Goal: Transaction & Acquisition: Purchase product/service

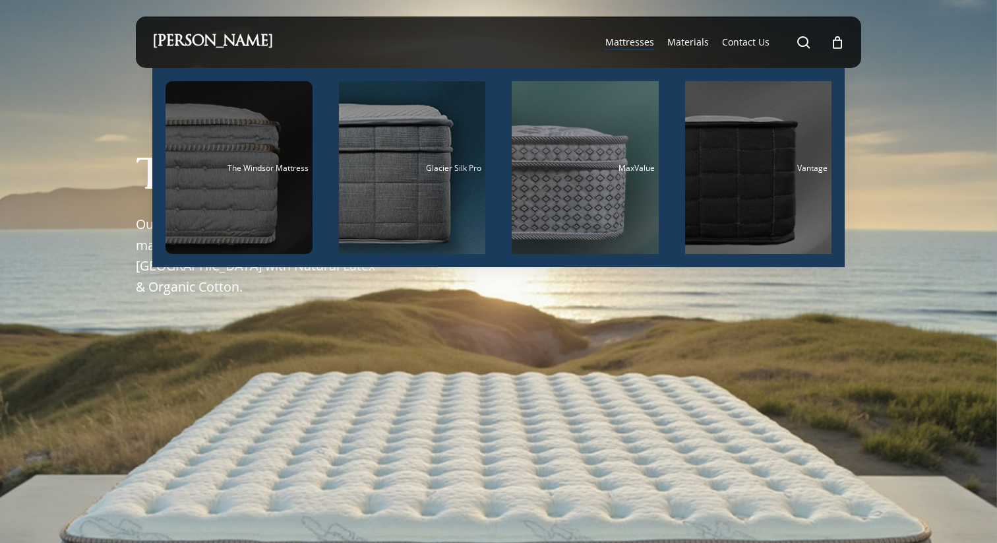
click at [234, 148] on div "Main Menu" at bounding box center [238, 167] width 147 height 173
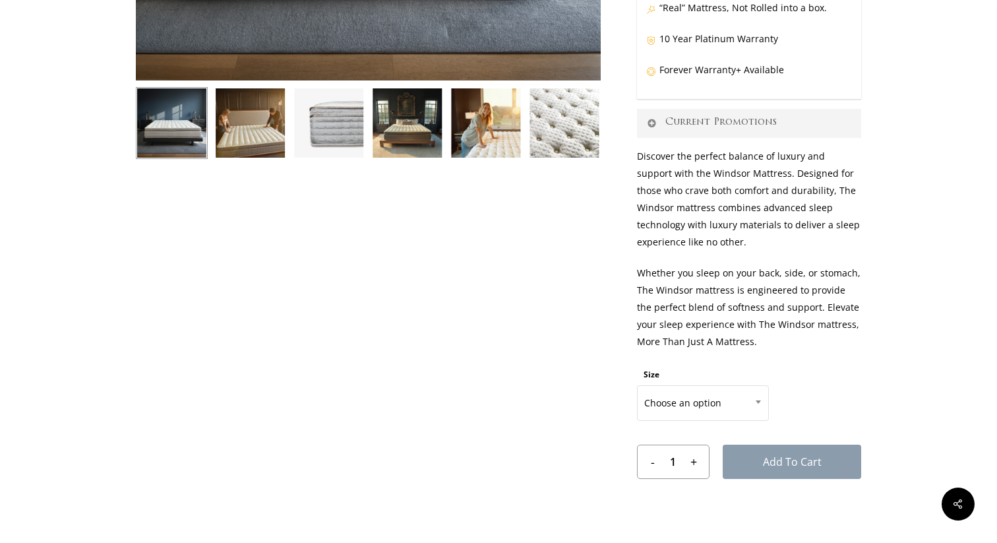
scroll to position [485, 0]
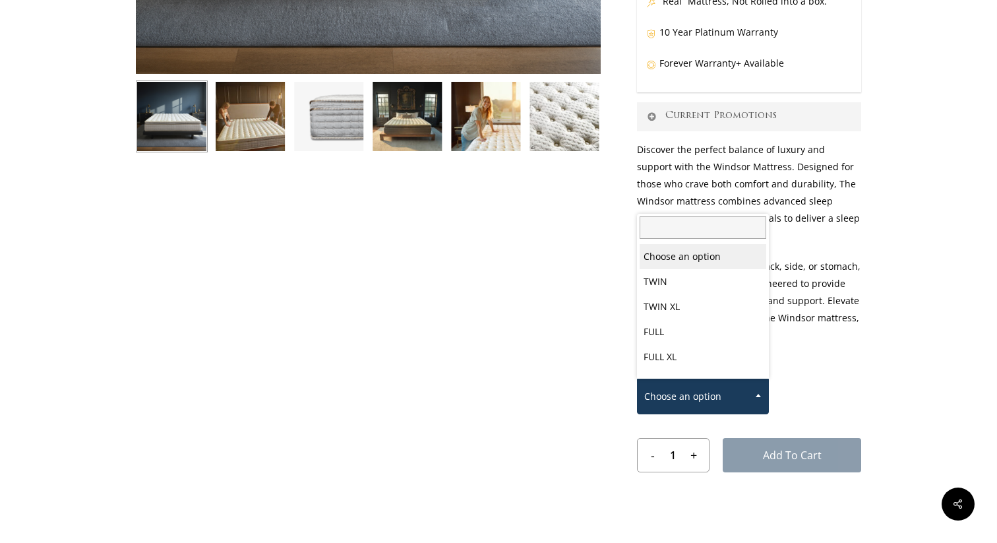
click at [671, 390] on span "Choose an option" at bounding box center [703, 396] width 131 height 28
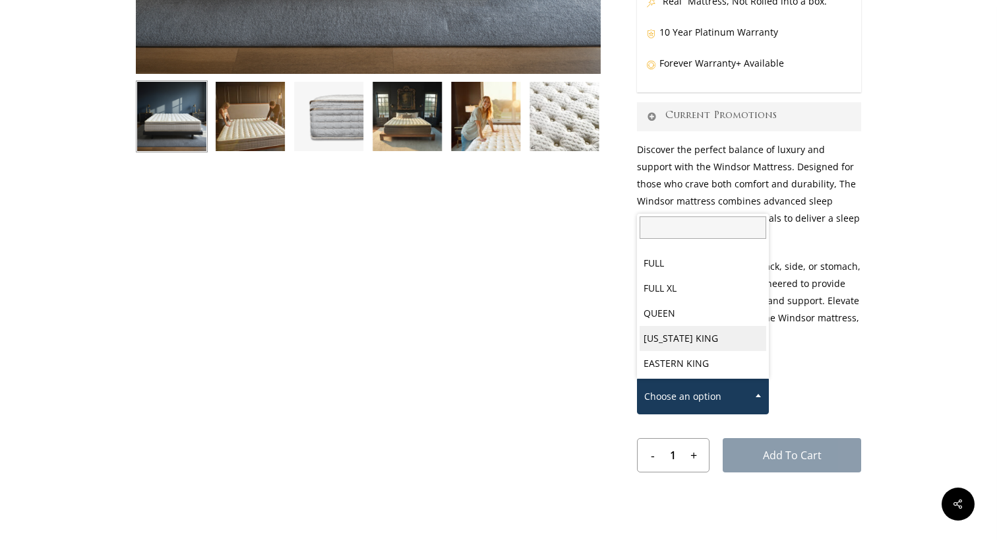
select select "[US_STATE] KING"
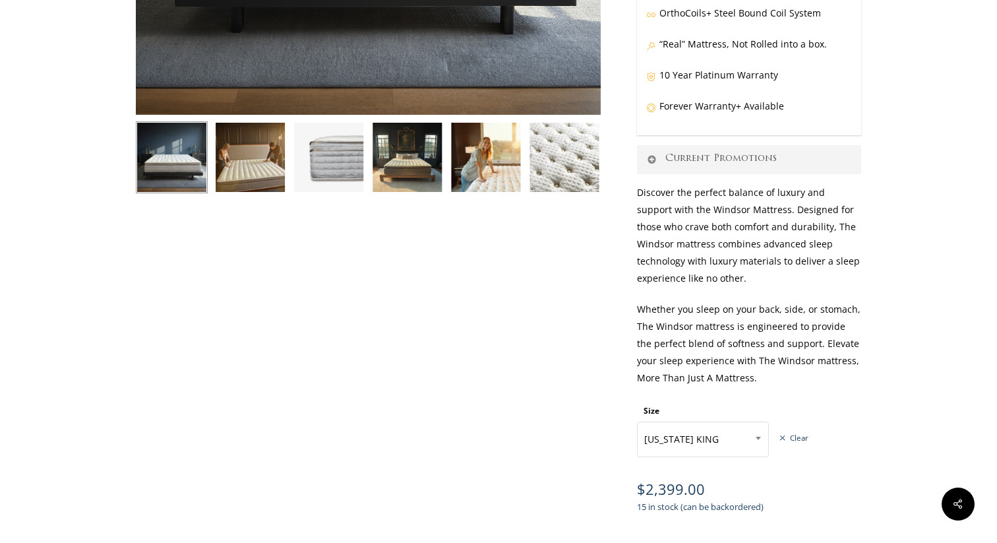
scroll to position [0, 0]
